Goal: Information Seeking & Learning: Learn about a topic

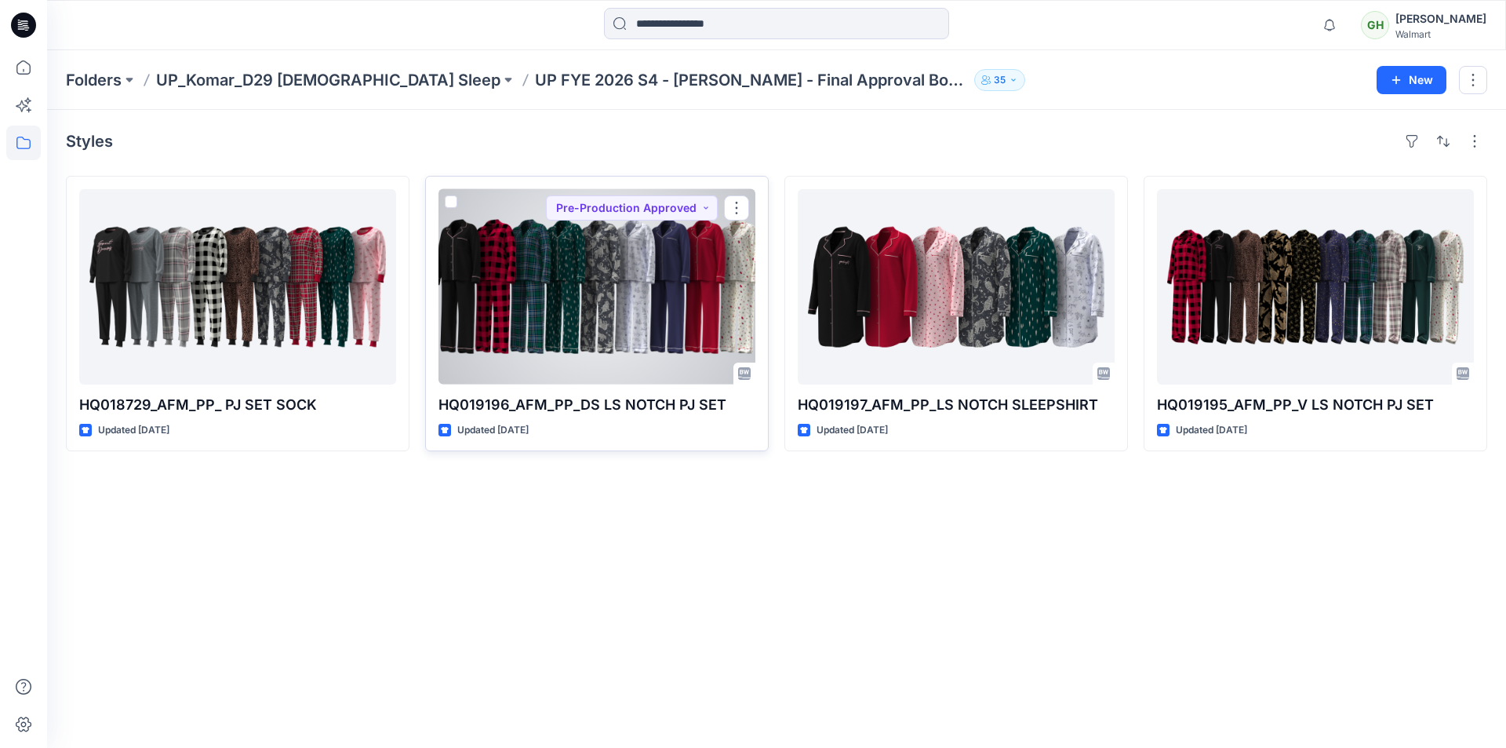
click at [638, 297] on div at bounding box center [596, 286] width 317 height 195
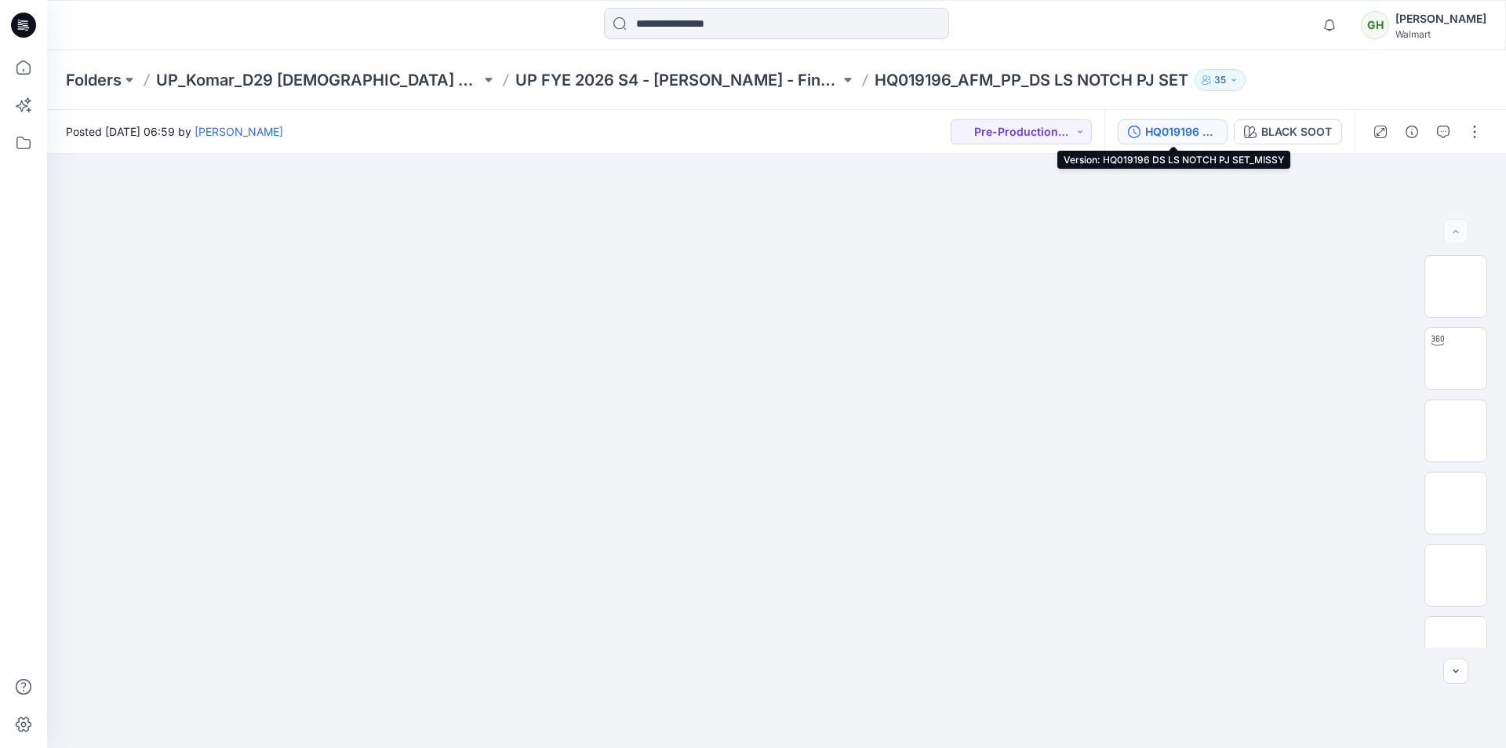
click at [1195, 133] on div "HQ019196 DS LS NOTCH PJ SET_MISSY" at bounding box center [1181, 131] width 72 height 17
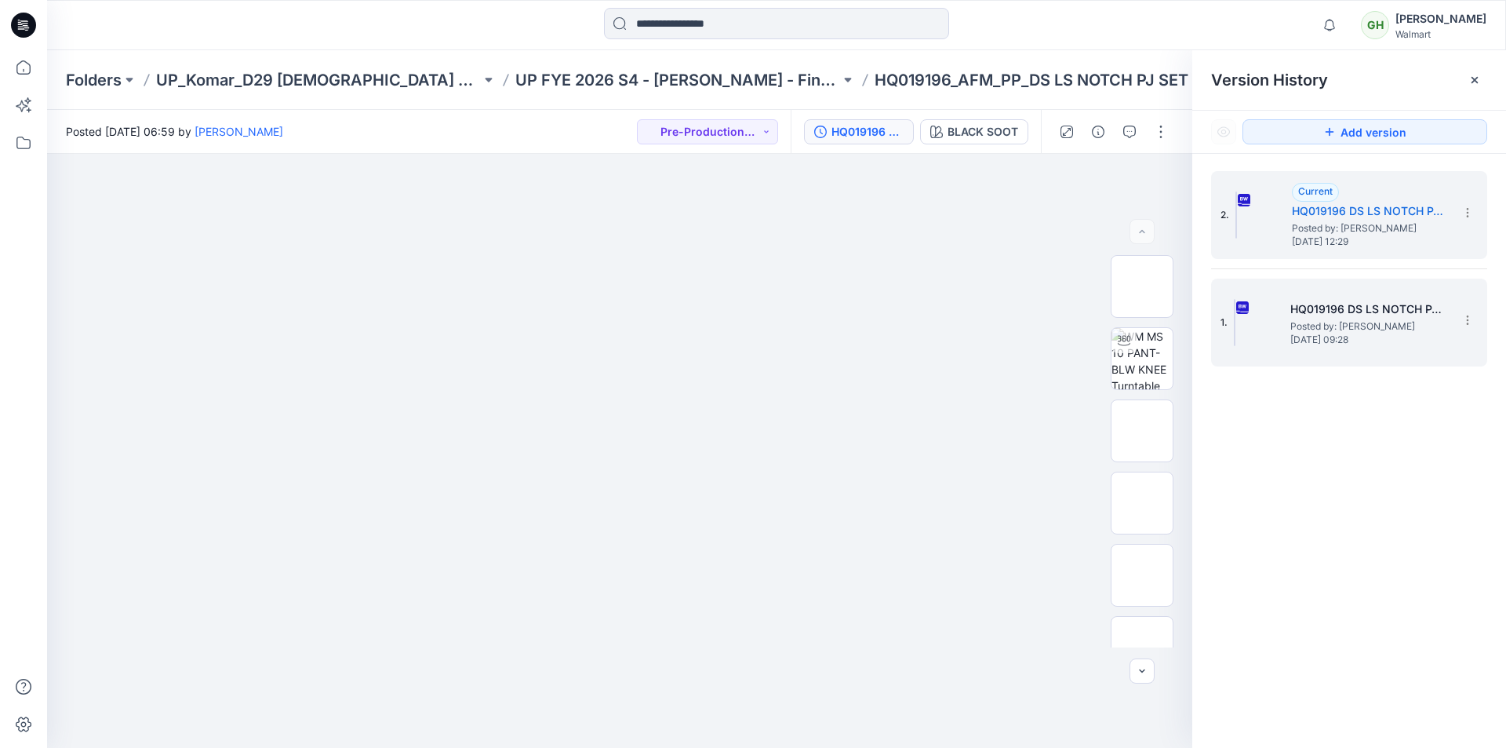
click at [1354, 326] on span "Posted by: [PERSON_NAME]" at bounding box center [1368, 326] width 157 height 16
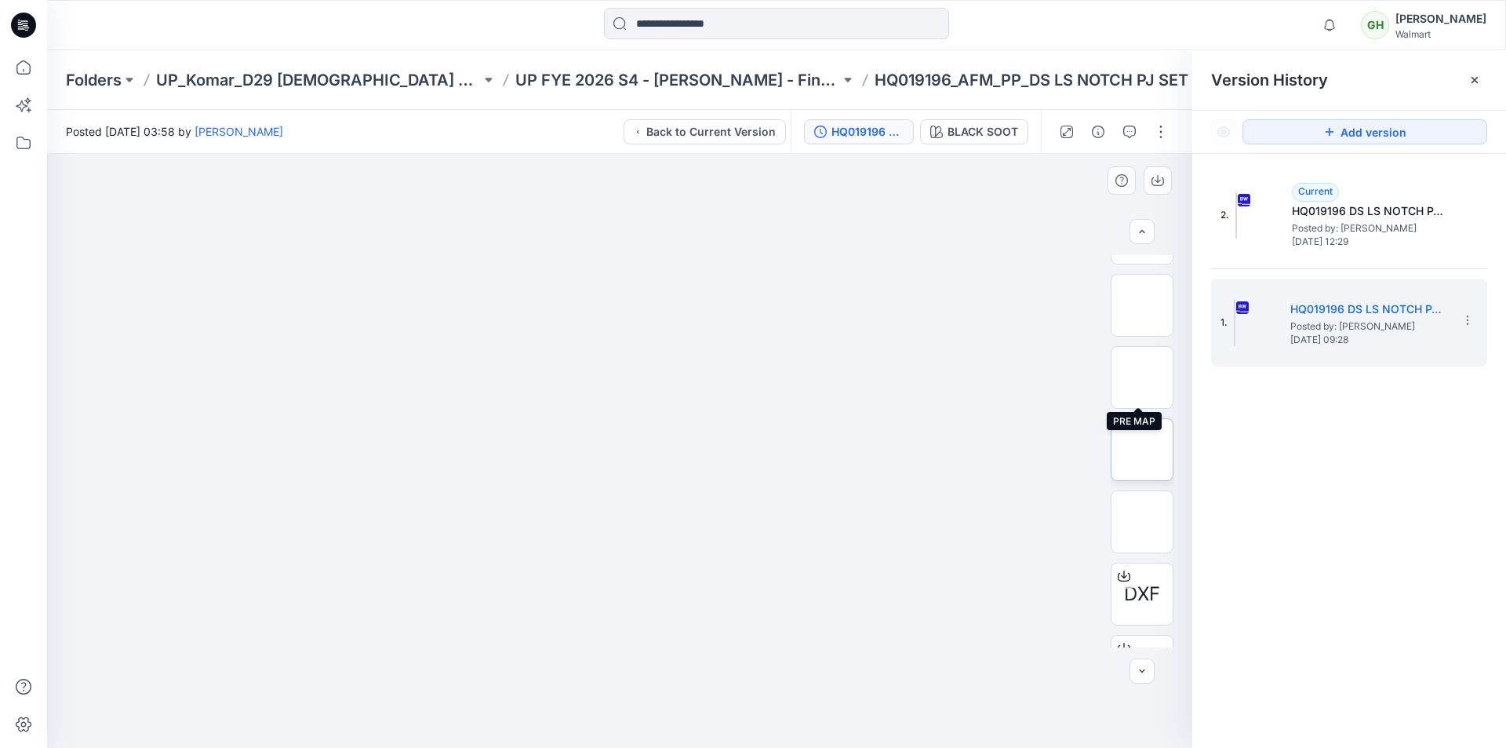
scroll to position [706, 0]
click at [1142, 302] on img at bounding box center [1142, 302] width 0 height 0
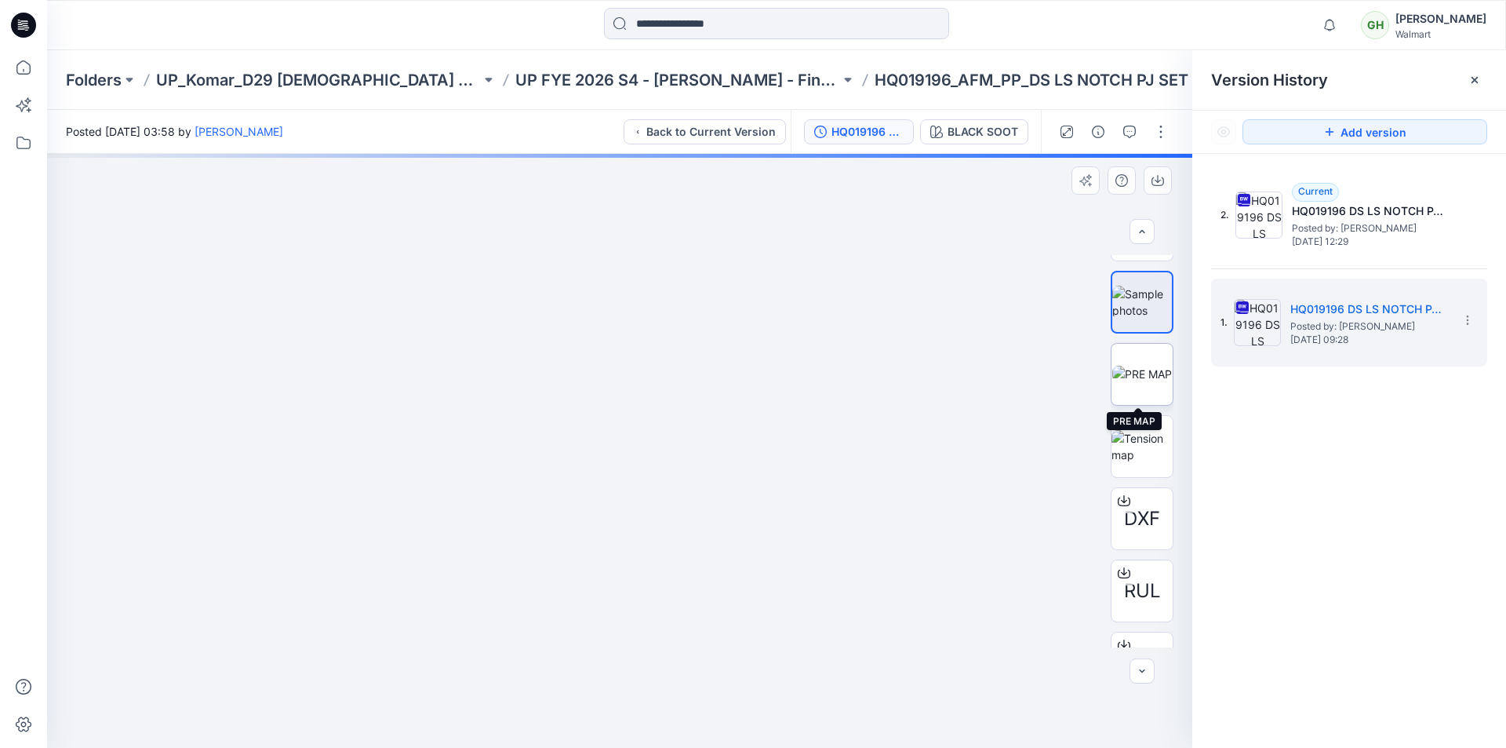
click at [1133, 376] on img at bounding box center [1142, 374] width 60 height 16
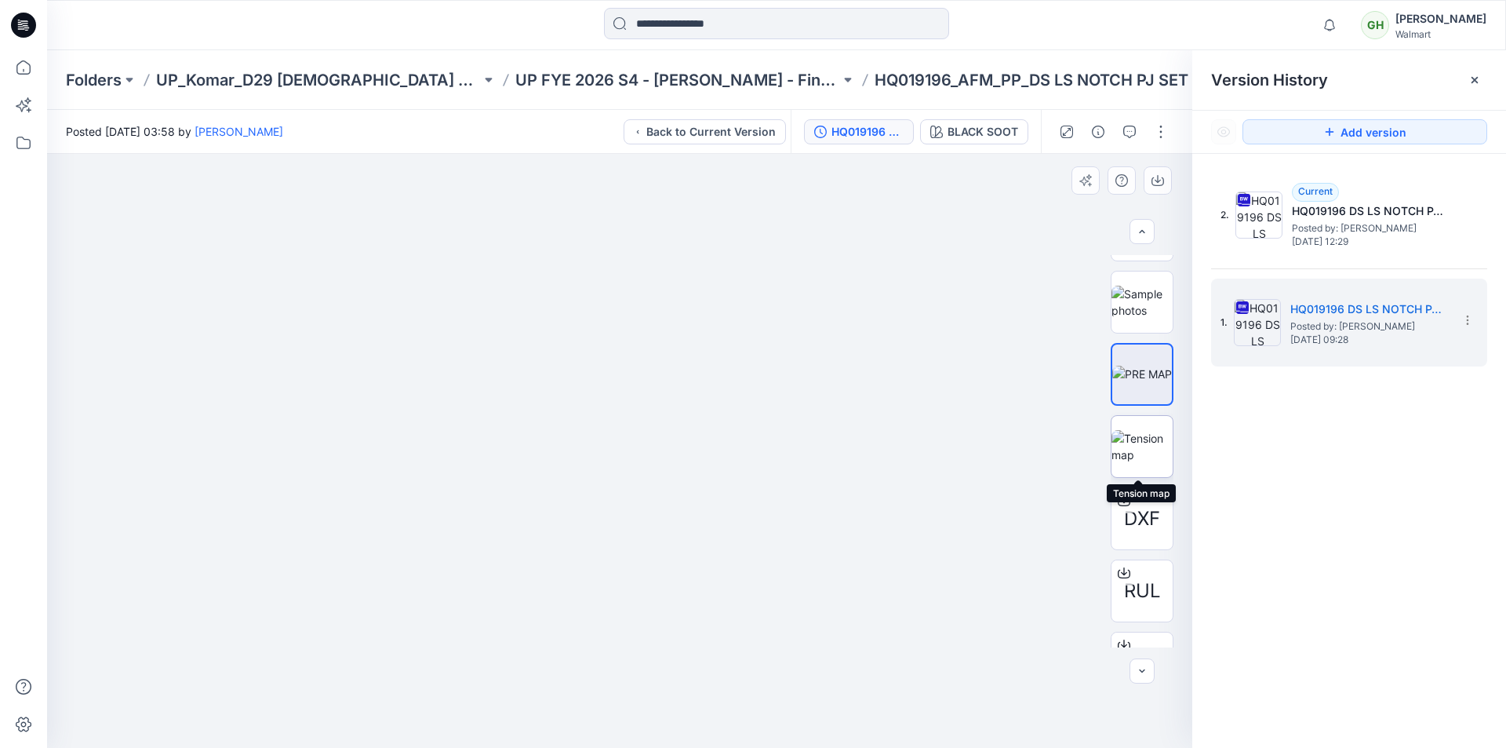
click at [1138, 430] on img at bounding box center [1141, 446] width 61 height 33
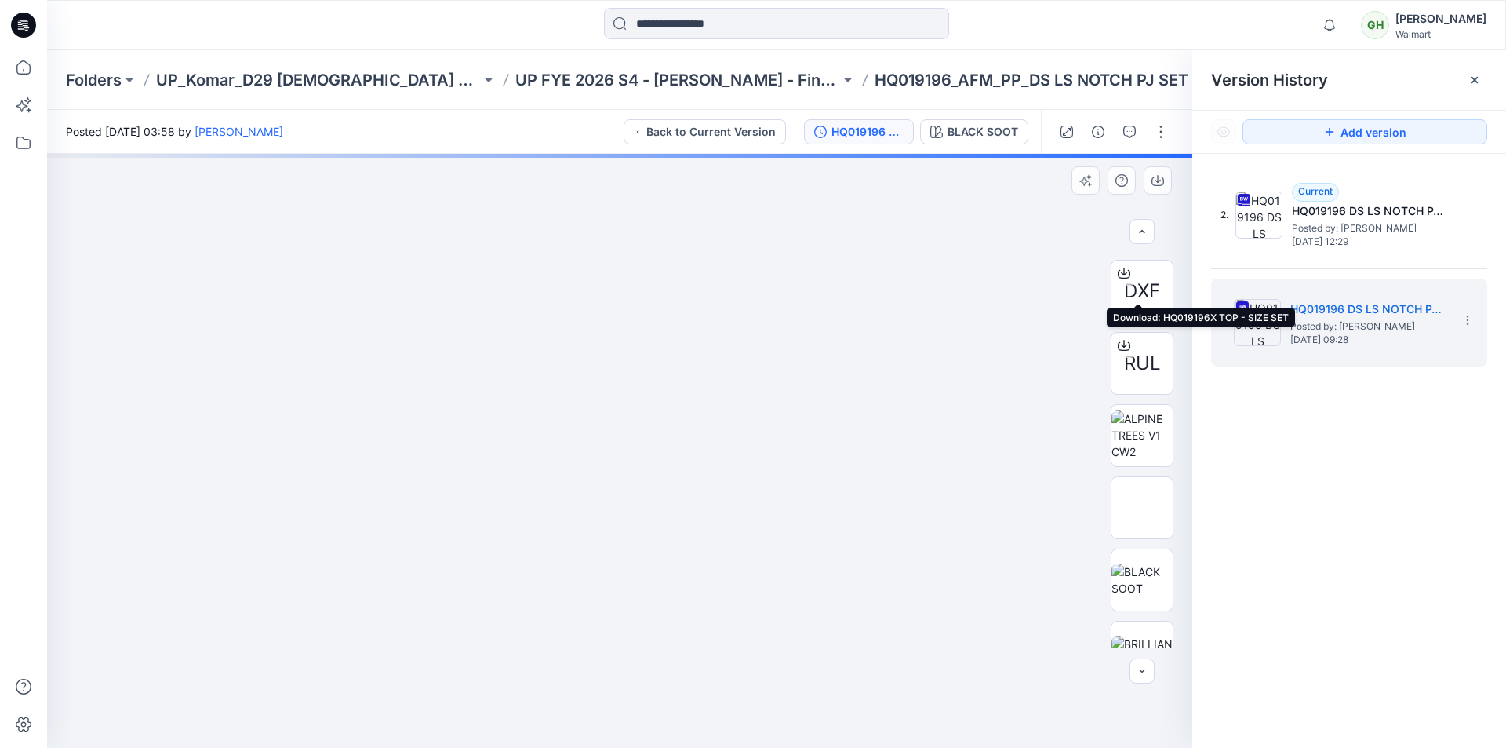
scroll to position [1098, 0]
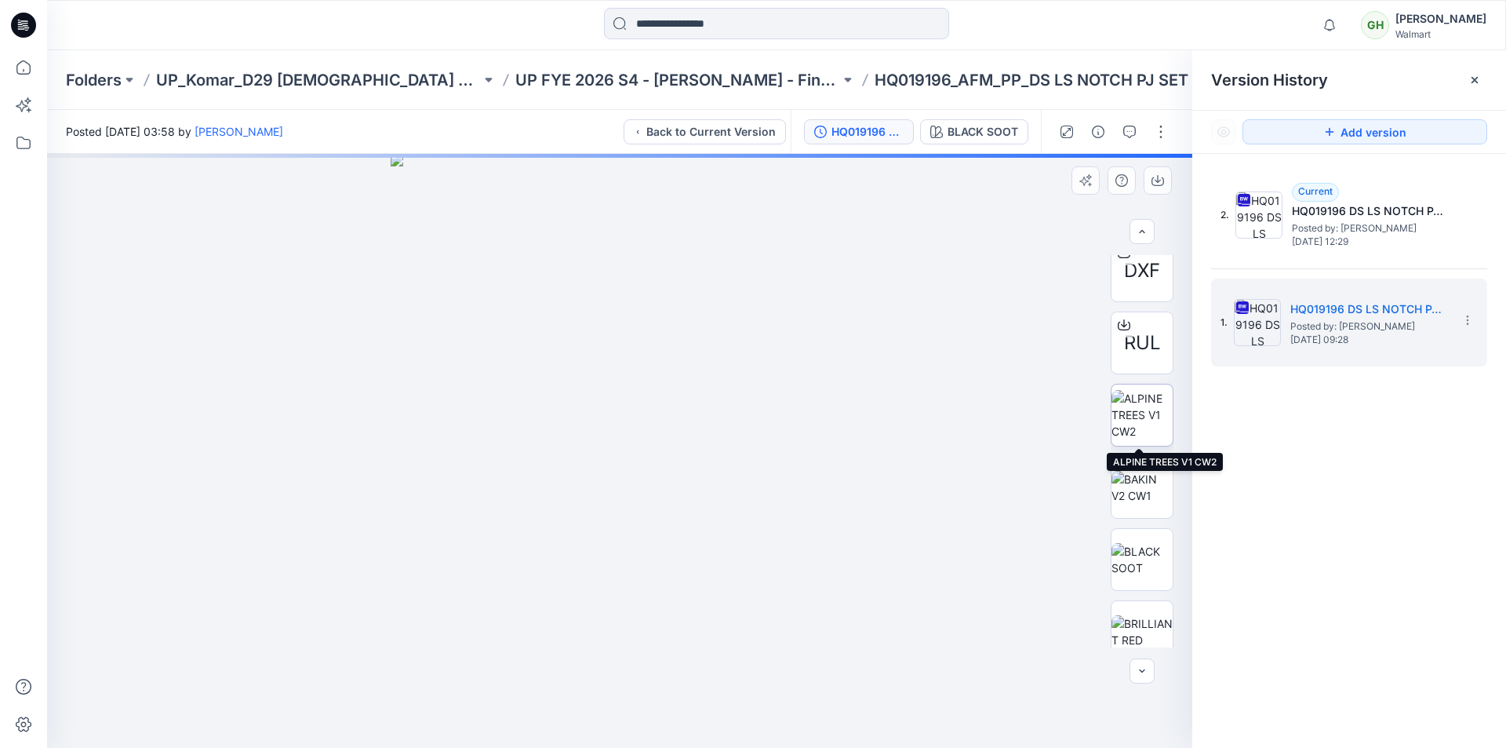
click at [1144, 426] on img at bounding box center [1141, 414] width 61 height 49
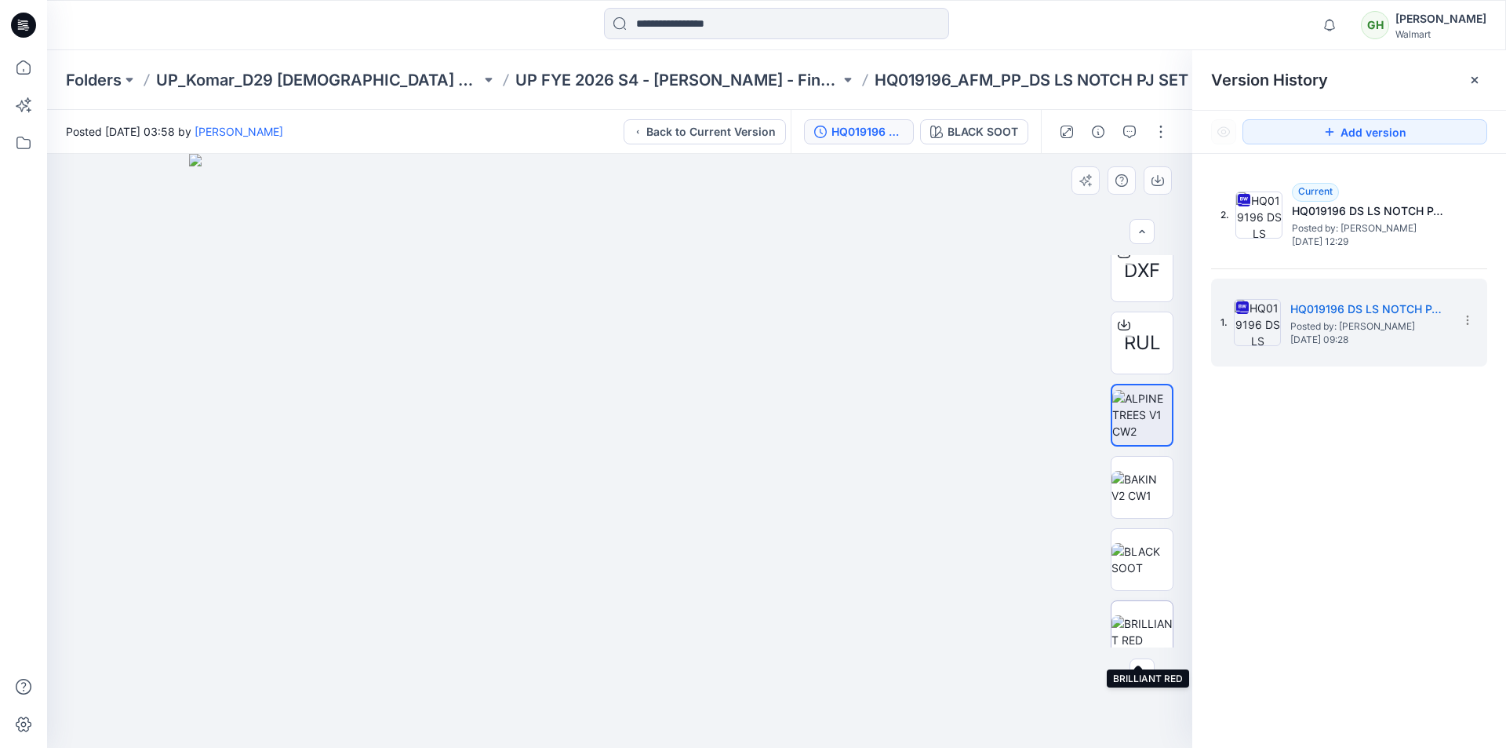
click at [1152, 621] on img at bounding box center [1141, 631] width 61 height 33
click at [1335, 457] on div "2. Current HQ019196 DS LS NOTCH PJ SET_MISSY Posted by: [PERSON_NAME] [DATE] 12…" at bounding box center [1349, 462] width 314 height 617
